Goal: Find specific page/section: Find specific page/section

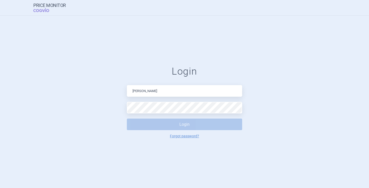
type input "[PERSON_NAME][EMAIL_ADDRESS][DOMAIN_NAME]"
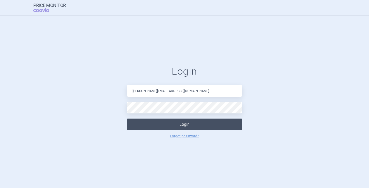
click at [169, 128] on button "Login" at bounding box center [184, 124] width 115 height 12
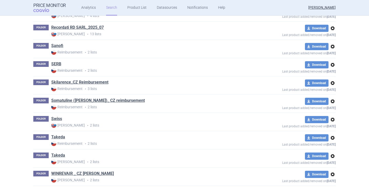
scroll to position [1003, 0]
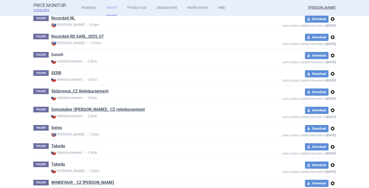
click at [55, 54] on link "Sanofi" at bounding box center [57, 55] width 12 height 6
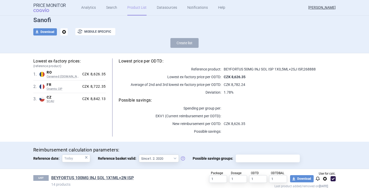
scroll to position [48, 0]
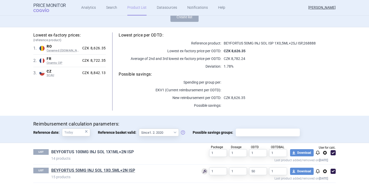
click at [82, 151] on link "BEYFORTUS 100MG INJ SOL 1X1ML+2N ISP" at bounding box center [92, 152] width 83 height 6
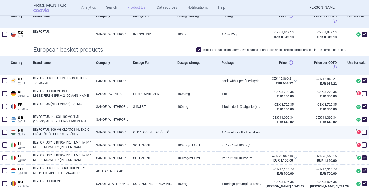
scroll to position [103, 0]
